Goal: Entertainment & Leisure: Consume media (video, audio)

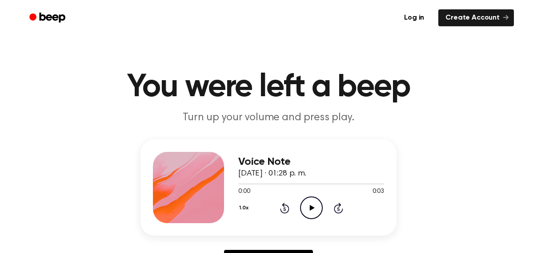
click at [311, 207] on icon at bounding box center [312, 208] width 5 height 6
click at [312, 206] on icon "Play Audio" at bounding box center [311, 207] width 23 height 23
click at [311, 210] on icon at bounding box center [312, 208] width 5 height 6
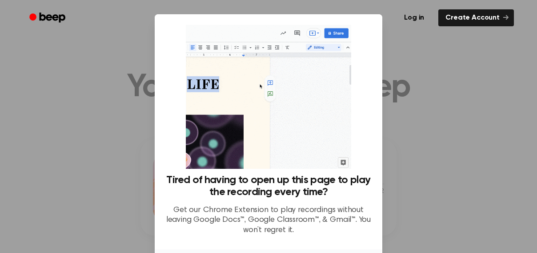
click at [474, 48] on div at bounding box center [268, 126] width 537 height 253
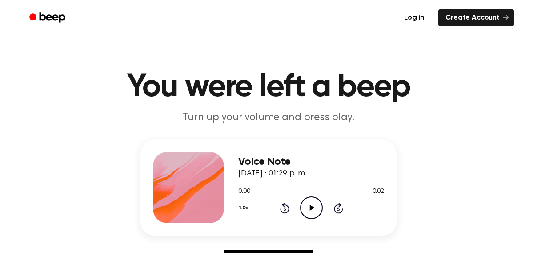
click at [308, 208] on icon "Play Audio" at bounding box center [311, 207] width 23 height 23
click at [308, 197] on circle at bounding box center [312, 208] width 22 height 22
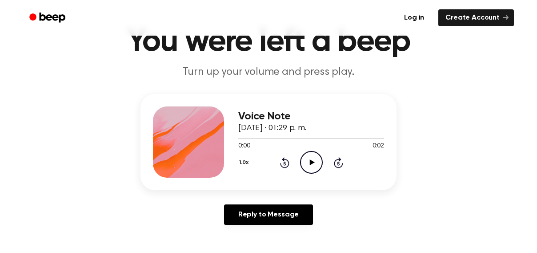
click at [307, 157] on icon "Play Audio" at bounding box center [311, 162] width 23 height 23
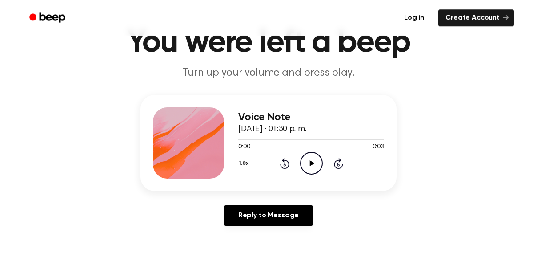
scroll to position [45, 0]
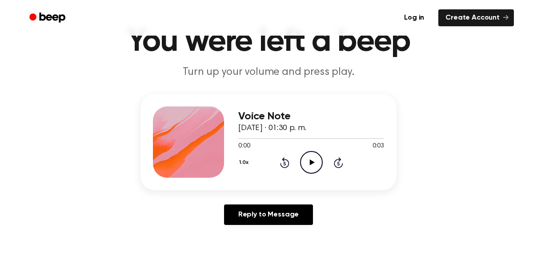
click at [309, 157] on icon "Play Audio" at bounding box center [311, 162] width 23 height 23
